Goal: Task Accomplishment & Management: Manage account settings

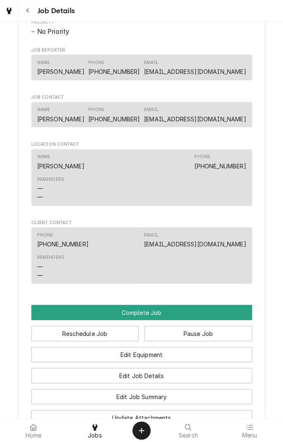
scroll to position [475, 0]
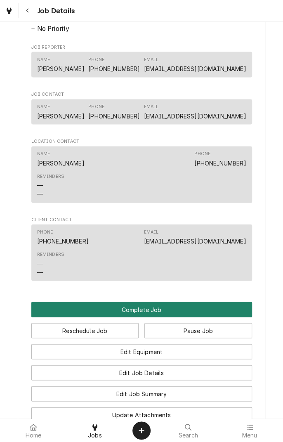
click at [195, 317] on button "Complete Job" at bounding box center [141, 308] width 221 height 15
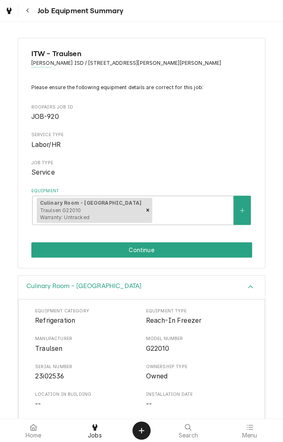
scroll to position [99, 0]
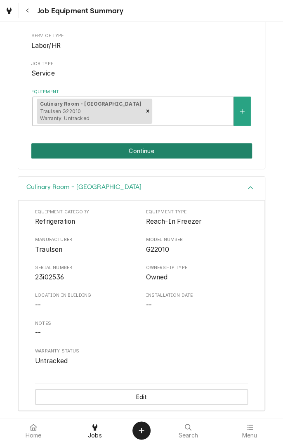
click at [211, 153] on button "Continue" at bounding box center [141, 150] width 221 height 15
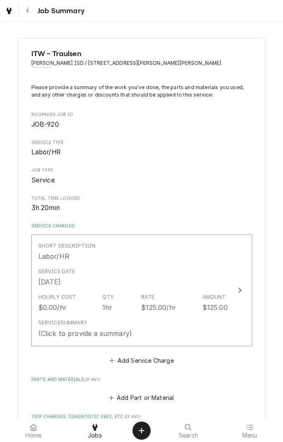
click at [186, 261] on div "Short Description Labor/HR" at bounding box center [132, 252] width 189 height 26
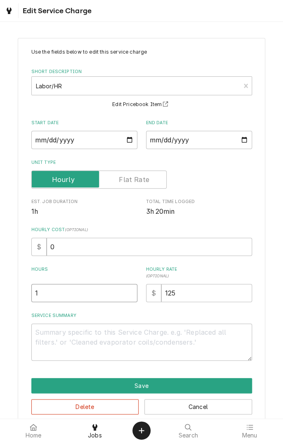
click at [115, 289] on input "1" at bounding box center [84, 293] width 106 height 18
type textarea "x"
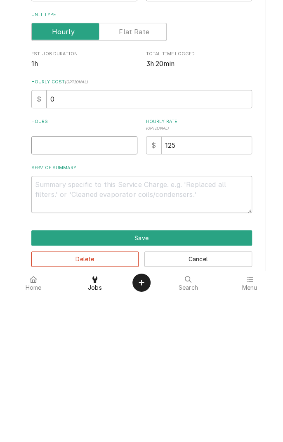
type textarea "x"
type input "3"
type textarea "x"
type input "3"
click at [213, 334] on textarea "Service Summary" at bounding box center [141, 341] width 221 height 37
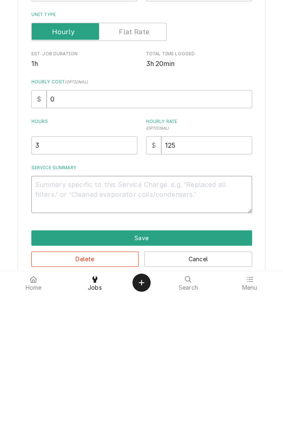
type textarea "x"
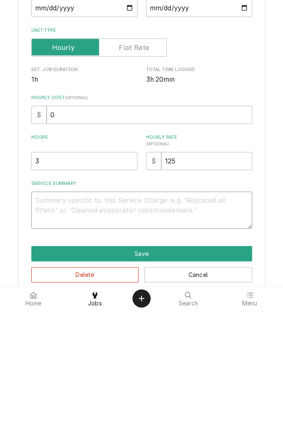
type textarea "F"
type textarea "x"
type textarea "Fo"
type textarea "x"
type textarea "Fou"
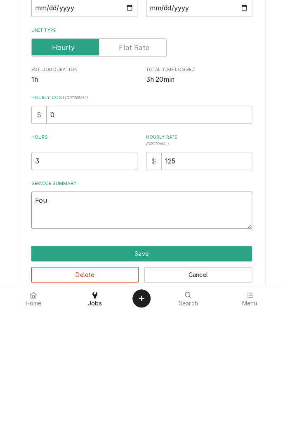
type textarea "x"
type textarea "Found"
type textarea "x"
type textarea "Found e"
type textarea "x"
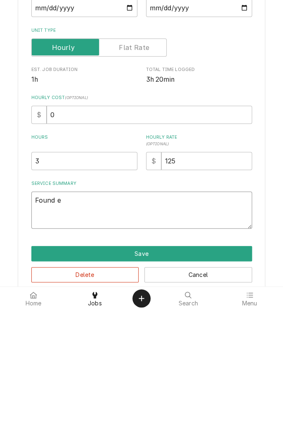
type textarea "Found ev"
type textarea "x"
type textarea "Found eva"
type textarea "x"
type textarea "Found evap"
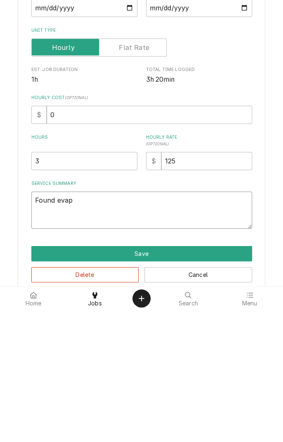
type textarea "x"
type textarea "Found evaporator"
type textarea "x"
type textarea "Found evaporator f"
type textarea "x"
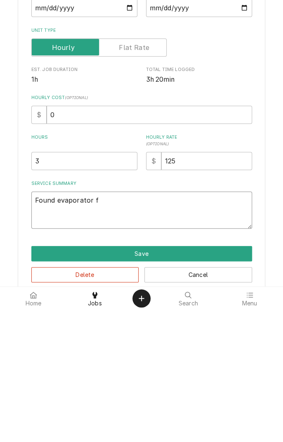
type textarea "Found evaporator fr"
type textarea "x"
type textarea "Found evaporator fro"
type textarea "x"
type textarea "Found evaporator frozen"
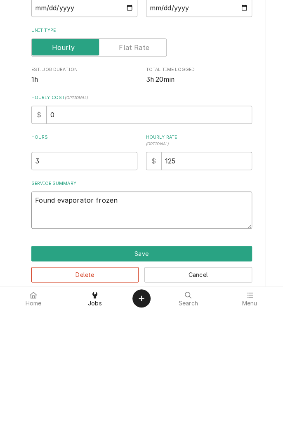
type textarea "x"
type textarea "Found evaporator frozen o"
type textarea "x"
type textarea "Found evaporator frozen ov"
type textarea "x"
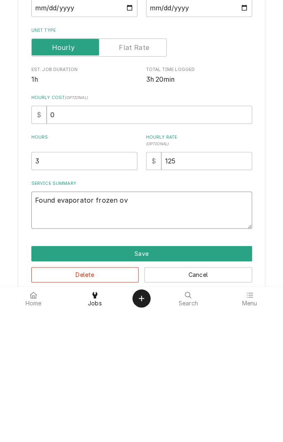
type textarea "Found evaporator frozen ove"
type textarea "x"
type textarea "Found evaporator frozen over"
type textarea "x"
type textarea "Found evaporator frozen over"
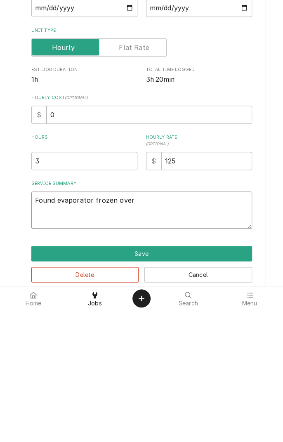
type textarea "x"
type textarea "Found evaporator frozen over"
type textarea "x"
type textarea "Found evaporator frozen over."
type textarea "x"
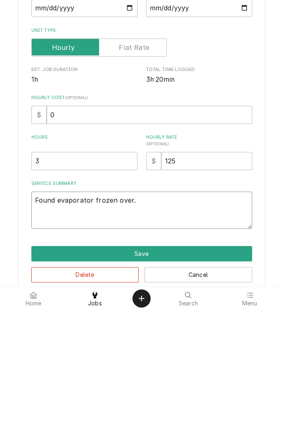
type textarea "Found evaporator frozen over."
type textarea "x"
type textarea "Found evaporator frozen over. W"
type textarea "x"
type textarea "Found evaporator frozen over. We"
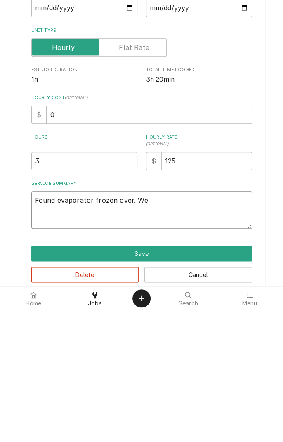
type textarea "x"
type textarea "Found evaporator frozen over. Wen"
type textarea "x"
type textarea "Found evaporator frozen over. Went"
type textarea "x"
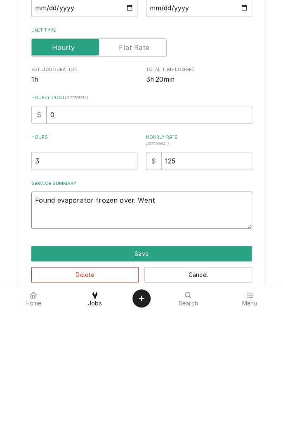
type textarea "Found evaporator frozen over. Went"
type textarea "x"
type textarea "Found evaporator frozen over. Went t"
type textarea "x"
type textarea "Found evaporator frozen over. Went to"
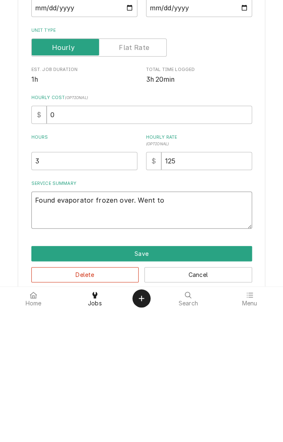
type textarea "x"
type textarea "Found evaporator frozen over. Went to"
type textarea "x"
type textarea "Found evaporator frozen over. Went to s"
type textarea "x"
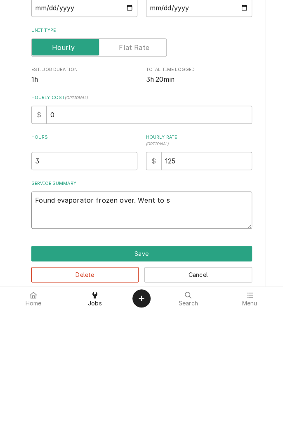
type textarea "Found evaporator frozen over. Went to sh"
type textarea "x"
type textarea "Found evaporator frozen over. Went to sho"
type textarea "x"
type textarea "Found evaporator frozen over. Went to shop"
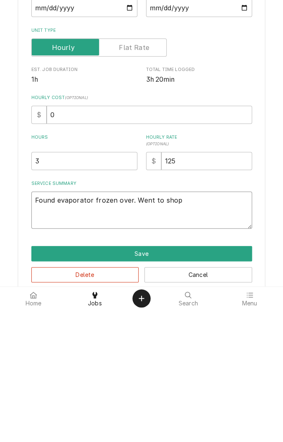
type textarea "x"
type textarea "Found evaporator frozen over. Went to shop"
type textarea "x"
type textarea "Found evaporator frozen over. Went to shop a"
type textarea "x"
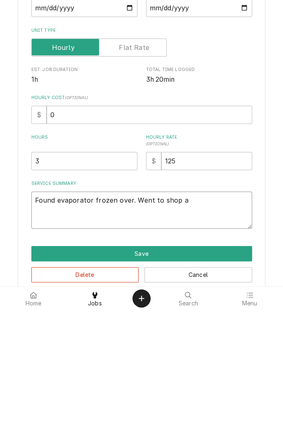
type textarea "Found evaporator frozen over. Went to shop an"
type textarea "x"
type textarea "Found evaporator frozen over. Went to shop and"
type textarea "x"
type textarea "Found evaporator frozen over. Went to shop and"
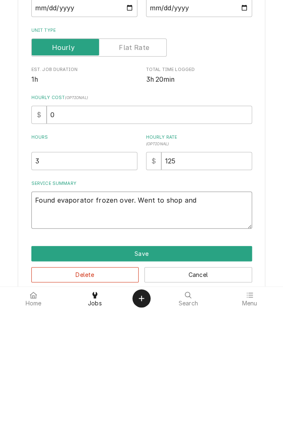
type textarea "x"
type textarea "Found evaporator frozen over. Went to shop and g"
type textarea "x"
type textarea "Found evaporator frozen over. Went to shop and go"
type textarea "x"
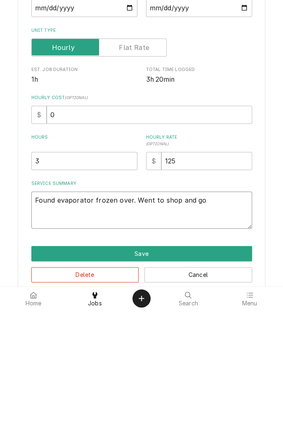
type textarea "Found evaporator frozen over. Went to shop and got"
type textarea "x"
type textarea "Found evaporator frozen over. Went to shop and got"
type textarea "x"
type textarea "Found evaporator frozen over. Went to shop and got h"
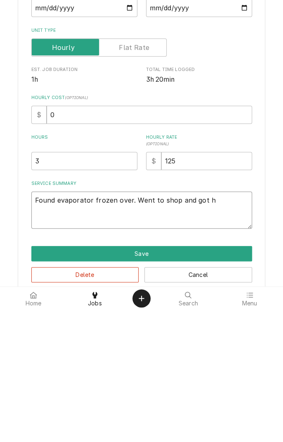
type textarea "x"
type textarea "Found evaporator frozen over. Went to shop and got he"
type textarea "x"
type textarea "Found evaporator frozen over. Went to shop and got hea"
type textarea "x"
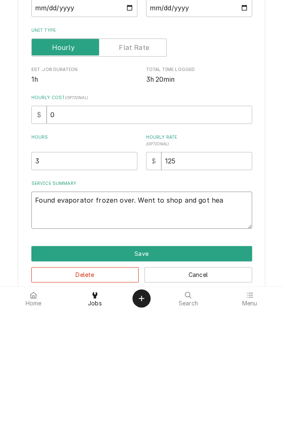
type textarea "Found evaporator frozen over. Went to shop and got heat"
type textarea "x"
type textarea "Found evaporator frozen over. Went to shop and got heat"
type textarea "x"
type textarea "Found evaporator frozen over. Went to shop and got heat g"
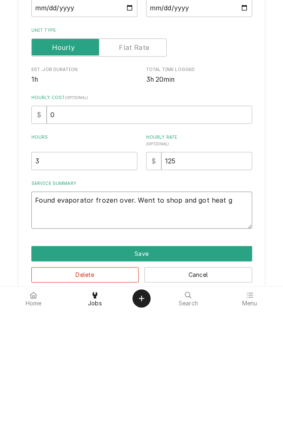
type textarea "x"
type textarea "Found evaporator frozen over. Went to shop and got heat gu"
type textarea "x"
type textarea "Found evaporator frozen over. Went to shop and got heat gun"
type textarea "x"
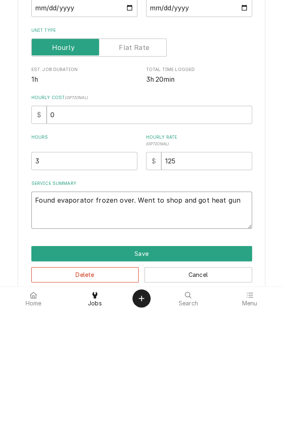
type textarea "Found evaporator frozen over. Went to shop and got heat gun"
type textarea "x"
type textarea "Found evaporator frozen over. Went to shop and got heat gun d"
type textarea "x"
type textarea "Found evaporator frozen over. Went to shop and got heat gun de"
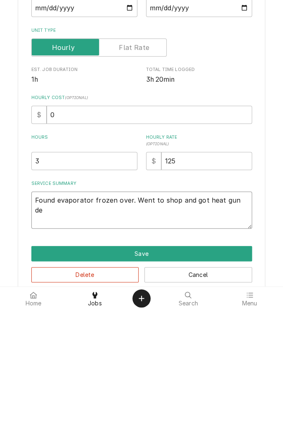
type textarea "x"
type textarea "Found evaporator frozen over. Went to shop and got heat gun def"
type textarea "x"
type textarea "Found evaporator frozen over. Went to shop and got heat gun defrost"
type textarea "x"
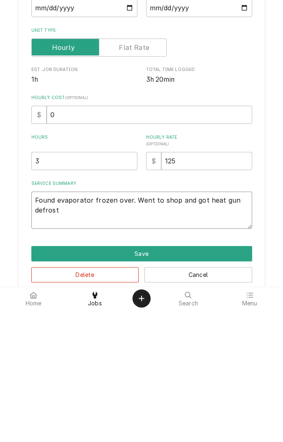
type textarea "Found evaporator frozen over. Went to shop and got heat gun defrost"
type textarea "x"
type textarea "Found evaporator frozen over. Went to shop and got heat gun defroste"
type textarea "x"
type textarea "Found evaporator frozen over. Went to shop and got heat gun defrosted"
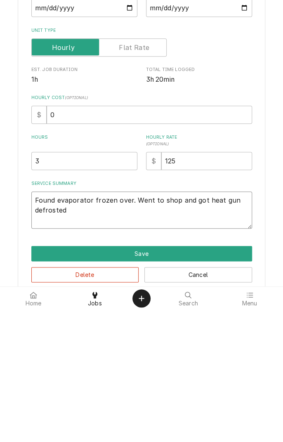
type textarea "x"
type textarea "Found evaporator frozen over. Went to shop and got heat gun defrosted"
type textarea "x"
type textarea "Found evaporator frozen over. Went to shop and got heat gun defrosted e"
type textarea "x"
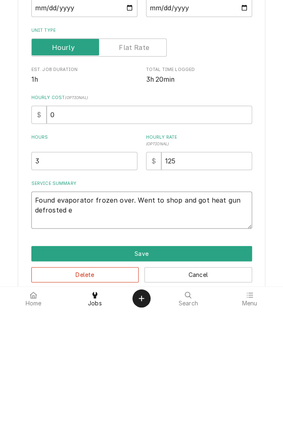
type textarea "Found evaporator frozen over. Went to shop and got heat gun defrosted ev"
type textarea "x"
type textarea "Found evaporator frozen over. Went to shop and got heat gun defrosted eva"
type textarea "x"
type textarea "Found evaporator frozen over. Went to shop and got heat gun defrosted evaporator"
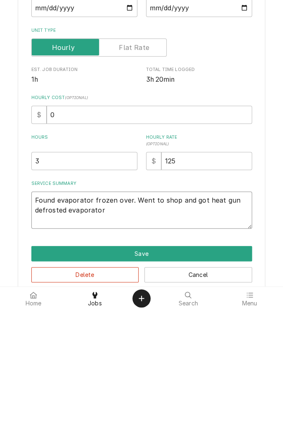
type textarea "x"
type textarea "Found evaporator frozen over. Went to shop and got heat gun defrosted evaporato…"
type textarea "x"
type textarea "Found evaporator frozen over. Went to shop and got heat gun defrosted evaporato…"
type textarea "x"
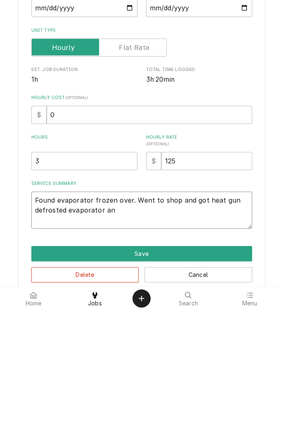
type textarea "Found evaporator frozen over. Went to shop and got heat gun defrosted evaporato…"
type textarea "x"
type textarea "Found evaporator frozen over. Went to shop and got heat gun defrosted evaporato…"
type textarea "x"
type textarea "Found evaporator frozen over. Went to shop and got heat gun defrosted evaporato…"
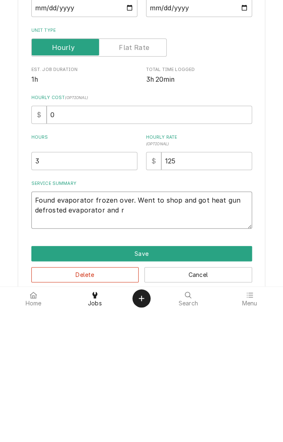
type textarea "x"
type textarea "Found evaporator frozen over. Went to shop and got heat gun defrosted evaporato…"
type textarea "x"
type textarea "Found evaporator frozen over. Went to shop and got heat gun defrosted evaporato…"
type textarea "x"
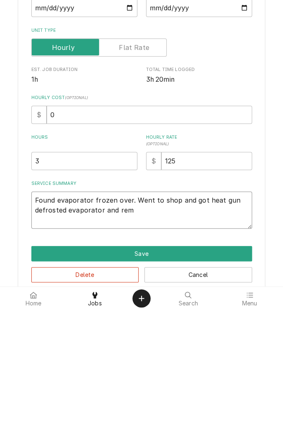
type textarea "Found evaporator frozen over. Went to shop and got heat gun defrosted evaporato…"
type textarea "x"
type textarea "Found evaporator frozen over. Went to shop and got heat gun defrosted evaporato…"
type textarea "x"
type textarea "Found evaporator frozen over. Went to shop and got heat gun defrosted evaporato…"
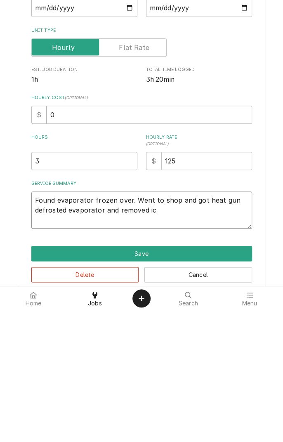
type textarea "x"
type textarea "Found evaporator frozen over. Went to shop and got heat gun defrosted evaporato…"
type textarea "x"
type textarea "Found evaporator frozen over. Went to shop and got heat gun defrosted evaporato…"
type textarea "x"
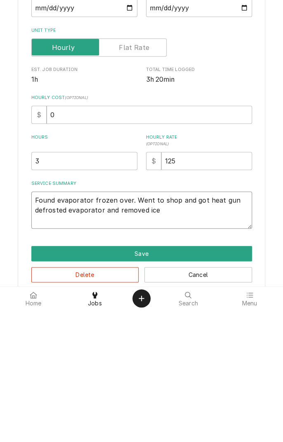
type textarea "Found evaporator frozen over. Went to shop and got heat gun defrosted evaporato…"
type textarea "x"
type textarea "Found evaporator frozen over. Went to shop and got heat gun defrosted evaporato…"
type textarea "x"
type textarea "Found evaporator frozen over. Went to shop and got heat gun defrosted evaporato…"
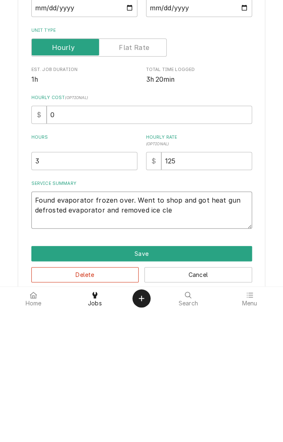
type textarea "x"
type textarea "Found evaporator frozen over. Went to shop and got heat gun defrosted evaporato…"
type textarea "x"
type textarea "Found evaporator frozen over. Went to shop and got heat gun defrosted evaporato…"
type textarea "x"
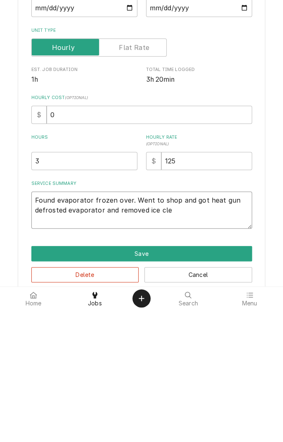
type textarea "Found evaporator frozen over. Went to shop and got heat gun defrosted evaporato…"
type textarea "x"
type textarea "Found evaporator frozen over. Went to shop and got heat gun defrosted evaporato…"
type textarea "x"
type textarea "Found evaporator frozen over. Went to shop and got heat gun defrosted evaporato…"
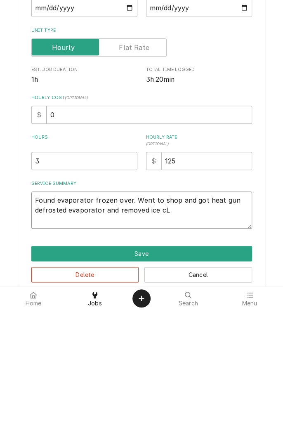
type textarea "x"
type textarea "Found evaporator frozen over. Went to shop and got heat gun defrosted evaporato…"
type textarea "x"
type textarea "Found evaporator frozen over. Went to shop and got heat gun defrosted evaporato…"
type textarea "x"
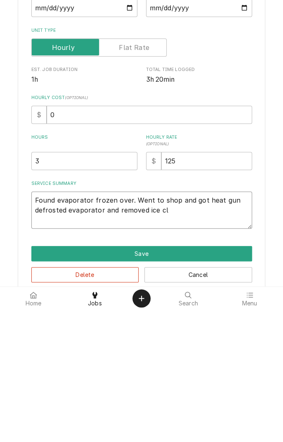
type textarea "Found evaporator frozen over. Went to shop and got heat gun defrosted evaporato…"
type textarea "x"
type textarea "Found evaporator frozen over. Went to shop and got heat gun defrosted evaporato…"
type textarea "x"
type textarea "Found evaporator frozen over. Went to shop and got heat gun defrosted evaporato…"
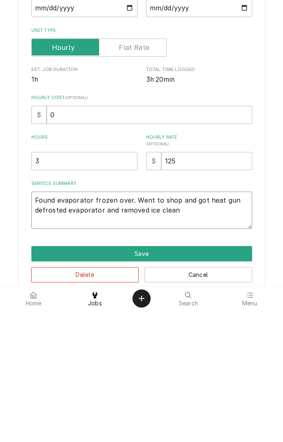
type textarea "x"
type textarea "Found evaporator frozen over. Went to shop and got heat gun defrosted evaporato…"
type textarea "x"
type textarea "Found evaporator frozen over. Went to shop and got heat gun defrosted evaporato…"
type textarea "x"
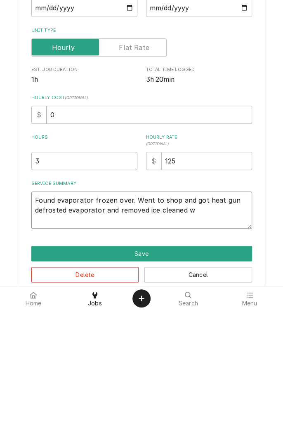
type textarea "Found evaporator frozen over. Went to shop and got heat gun defrosted evaporato…"
type textarea "x"
type textarea "Found evaporator frozen over. Went to shop and got heat gun defrosted evaporato…"
type textarea "x"
type textarea "Found evaporator frozen over. Went to shop and got heat gun defrosted evaporato…"
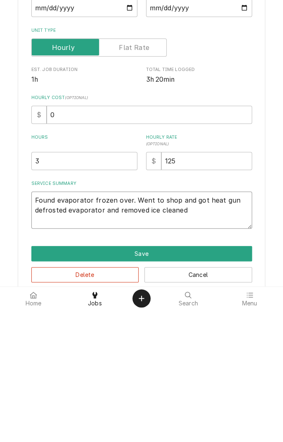
type textarea "x"
type textarea "Found evaporator frozen over. Went to shop and got heat gun defrosted evaporato…"
type textarea "x"
type textarea "Found evaporator frozen over. Went to shop and got heat gun defrosted evaporato…"
type textarea "x"
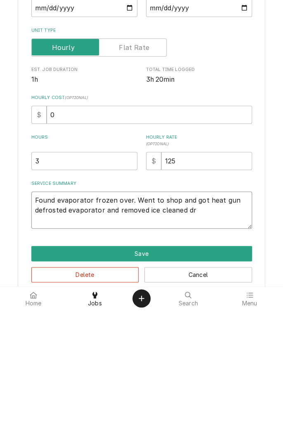
type textarea "Found evaporator frozen over. Went to shop and got heat gun defrosted evaporato…"
type textarea "x"
type textarea "Found evaporator frozen over. Went to shop and got heat gun defrosted evaporato…"
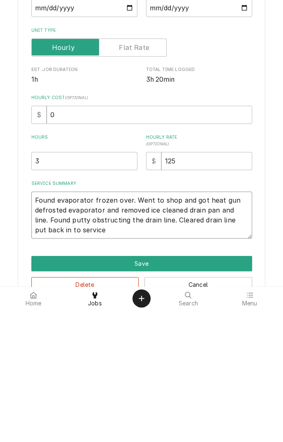
scroll to position [24, 0]
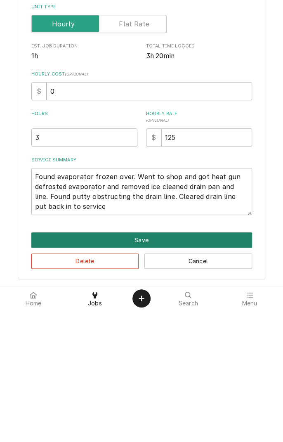
click at [175, 370] on button "Save" at bounding box center [141, 371] width 221 height 15
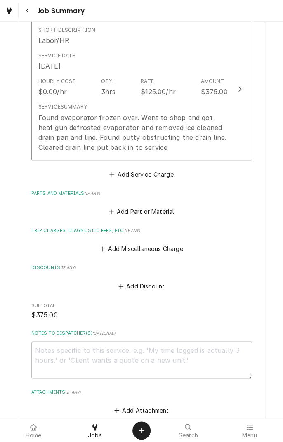
scroll to position [215, 0]
click at [171, 174] on button "Add Service Charge" at bounding box center [141, 175] width 67 height 12
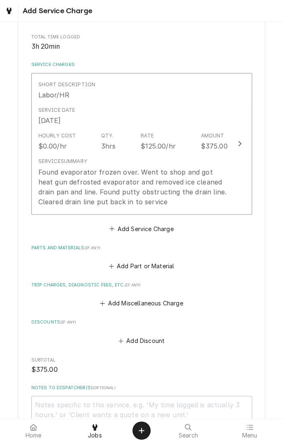
scroll to position [163, 0]
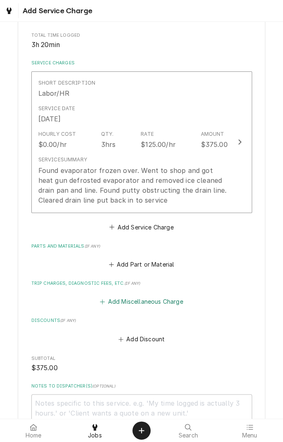
click at [181, 302] on button "Add Miscellaneous Charge" at bounding box center [142, 302] width 86 height 12
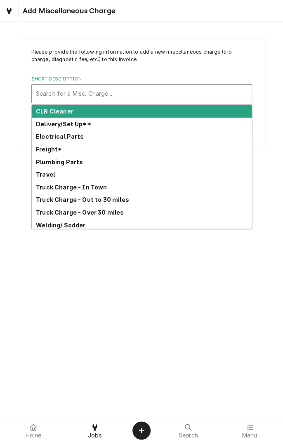
click at [120, 201] on strong "Truck Charge - Out to 30 miles" at bounding box center [82, 199] width 93 height 7
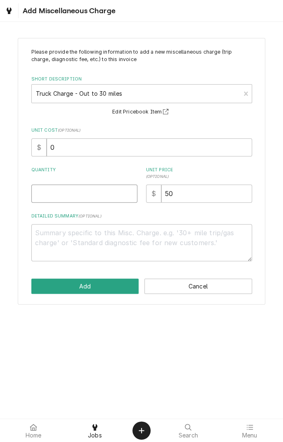
click at [122, 196] on input "Quantity" at bounding box center [84, 193] width 106 height 18
click at [157, 236] on textarea "Detailed Summary ( optional )" at bounding box center [141, 242] width 221 height 37
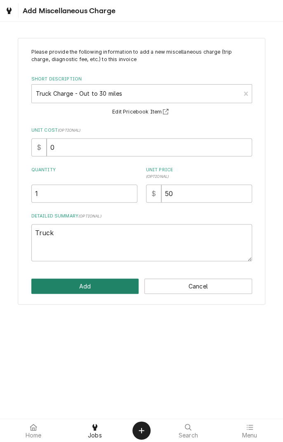
click at [104, 281] on button "Add" at bounding box center [85, 285] width 108 height 15
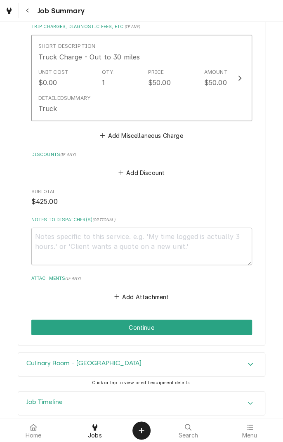
scroll to position [425, 0]
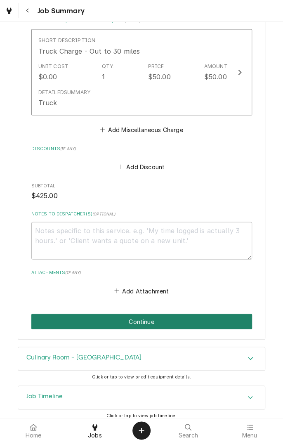
click at [207, 320] on button "Continue" at bounding box center [141, 320] width 221 height 15
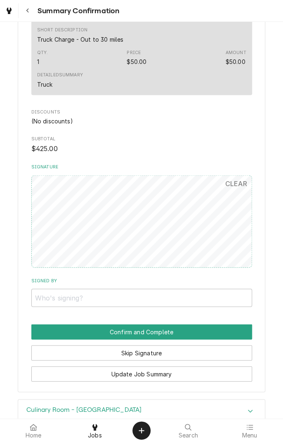
scroll to position [431, 0]
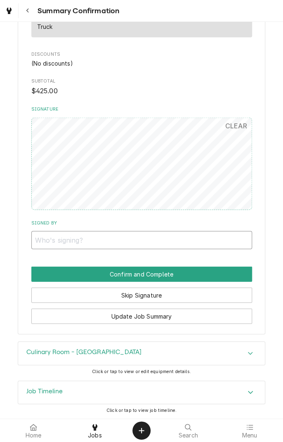
click at [68, 241] on input "Signed By" at bounding box center [141, 239] width 221 height 18
type input "Rodney Fowler eisd"
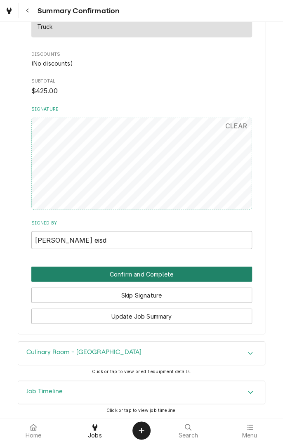
click at [200, 273] on button "Confirm and Complete" at bounding box center [141, 273] width 221 height 15
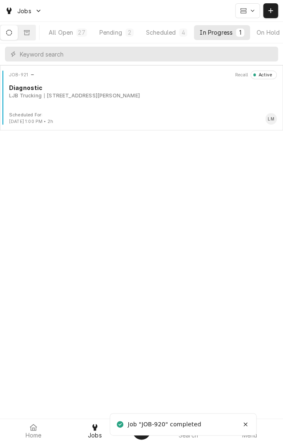
scroll to position [0, 78]
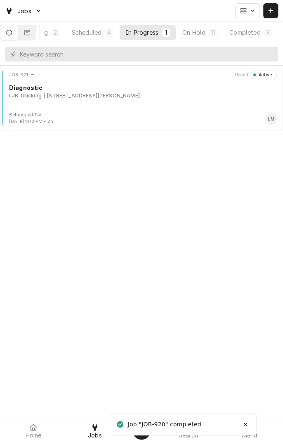
click at [256, 32] on div "Completed" at bounding box center [244, 32] width 31 height 9
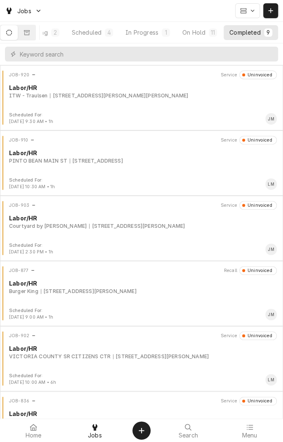
click at [116, 110] on div "JOB-920 Service Uninvoiced Labor/HR ITW - Traulsen 1303 W Gayle St, Edna, TX 77…" at bounding box center [141, 91] width 276 height 41
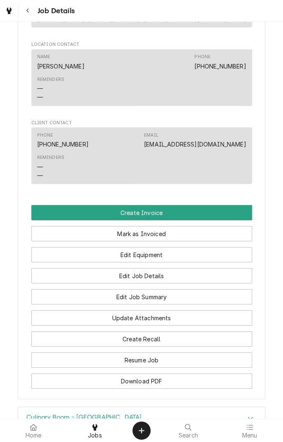
scroll to position [571, 0]
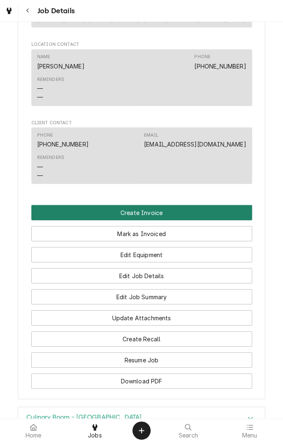
click at [210, 220] on button "Create Invoice" at bounding box center [141, 212] width 221 height 15
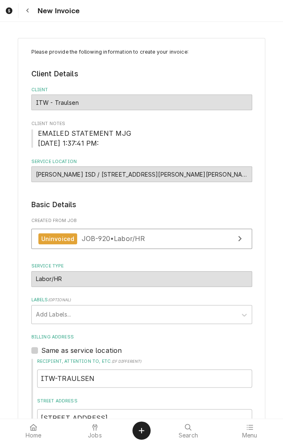
click at [33, 13] on button "Navigate back" at bounding box center [27, 10] width 15 height 15
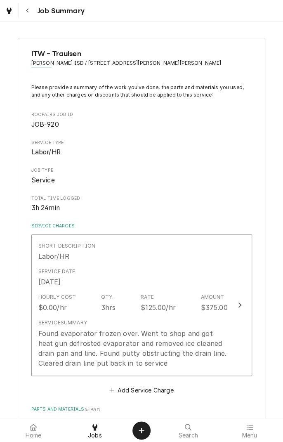
click at [91, 226] on div at bounding box center [95, 427] width 10 height 10
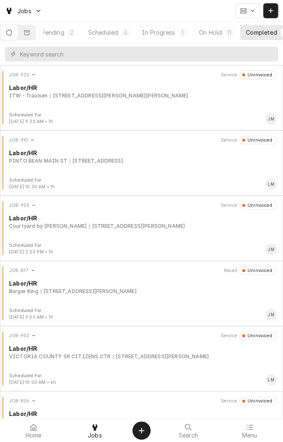
scroll to position [0, 58]
click at [208, 103] on div "JOB-920 Service Uninvoiced Labor/HR ITW - Traulsen 1303 W Gayle St, Edna, TX 77…" at bounding box center [141, 91] width 276 height 41
click at [223, 32] on div "In Progress" at bounding box center [216, 32] width 33 height 9
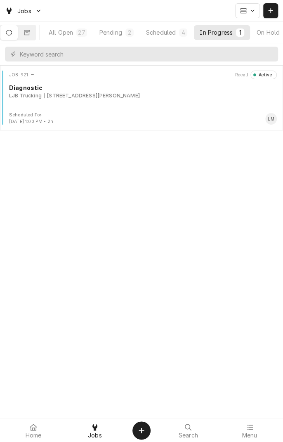
click at [174, 35] on div "Scheduled" at bounding box center [161, 32] width 30 height 9
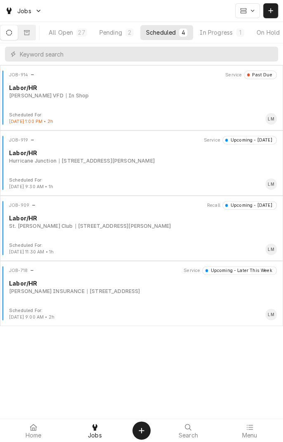
click at [230, 37] on button "In Progress 1" at bounding box center [222, 32] width 56 height 15
